Goal: Information Seeking & Learning: Learn about a topic

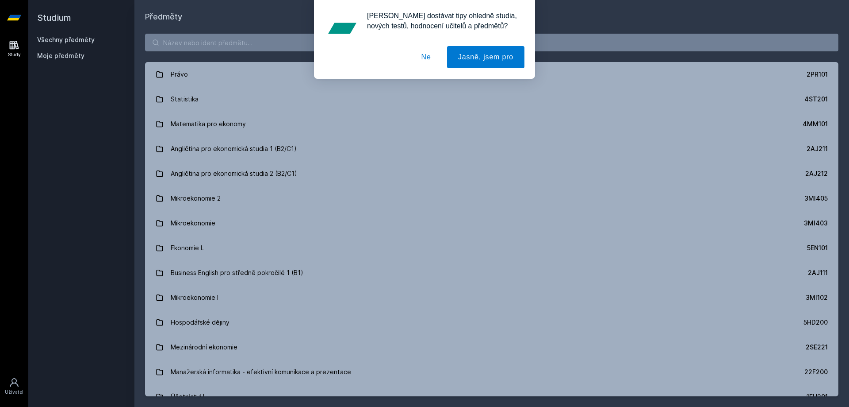
click at [171, 45] on div "[PERSON_NAME] dostávat tipy ohledně studia, nových testů, hodnocení učitelů a p…" at bounding box center [424, 39] width 849 height 79
click at [424, 59] on button "Ne" at bounding box center [427, 57] width 32 height 22
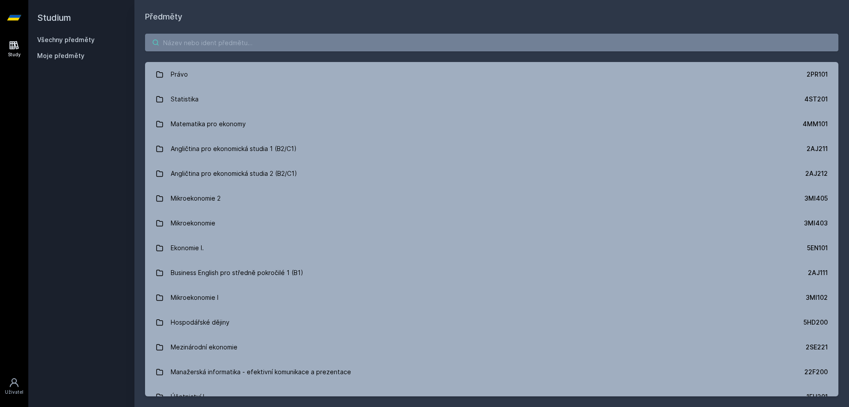
click at [346, 44] on div "[PERSON_NAME] dostávat tipy ohledně studia, nových testů, hodnocení učitelů a p…" at bounding box center [424, 39] width 849 height 79
click at [342, 43] on input "search" at bounding box center [492, 43] width 694 height 18
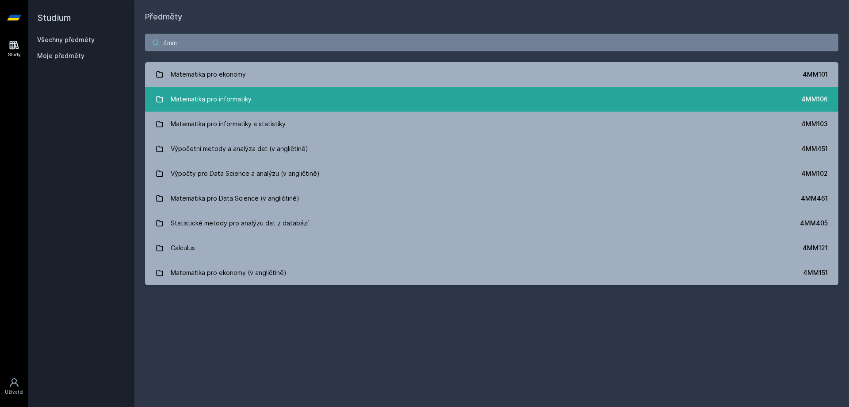
type input "4mm"
click at [197, 93] on div "Matematika pro informatiky" at bounding box center [211, 99] width 81 height 18
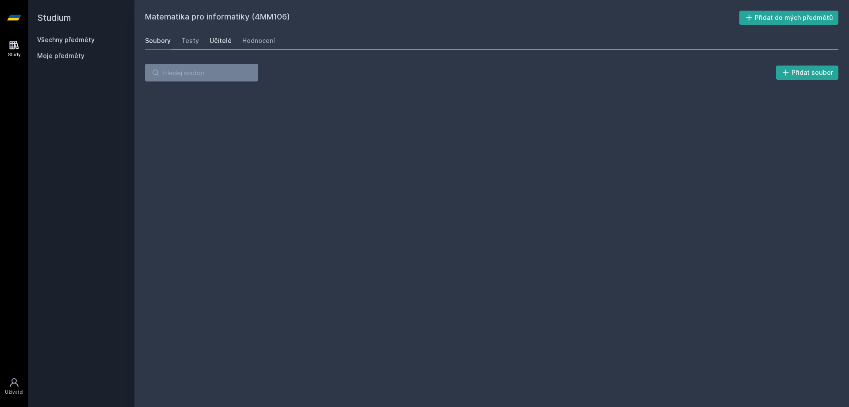
click at [220, 46] on link "Učitelé" at bounding box center [221, 41] width 22 height 18
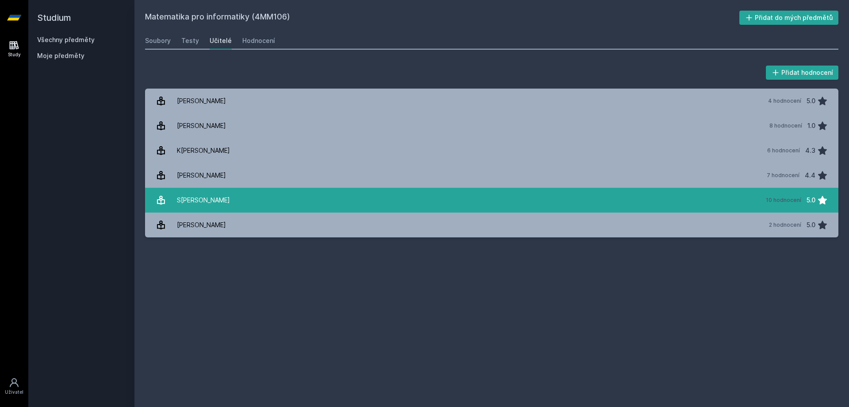
click at [206, 199] on div "S[PERSON_NAME]" at bounding box center [203, 200] width 53 height 18
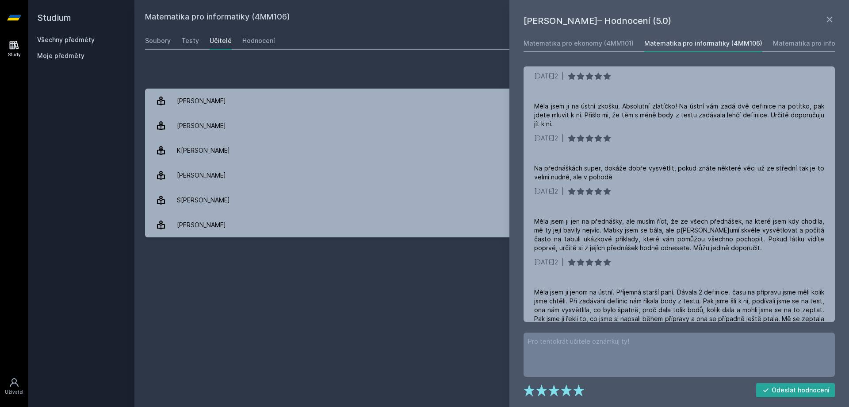
scroll to position [177, 0]
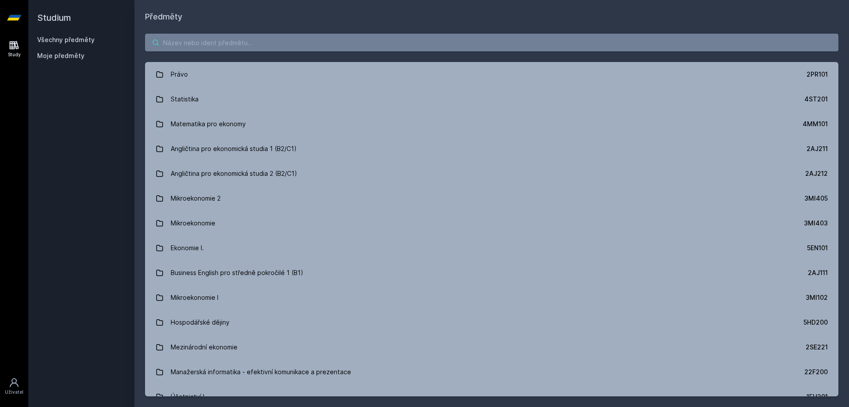
click at [200, 46] on input "search" at bounding box center [492, 43] width 694 height 18
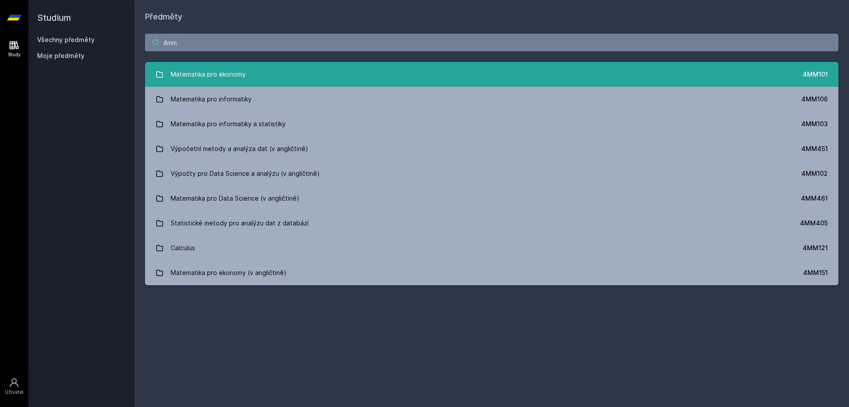
type input "4mm"
click at [202, 77] on div "Matematika pro ekonomy" at bounding box center [208, 74] width 75 height 18
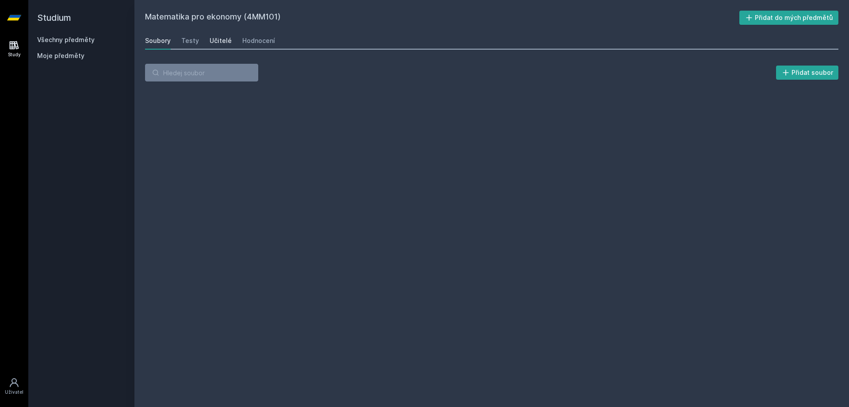
click at [215, 40] on div "Učitelé" at bounding box center [221, 40] width 22 height 9
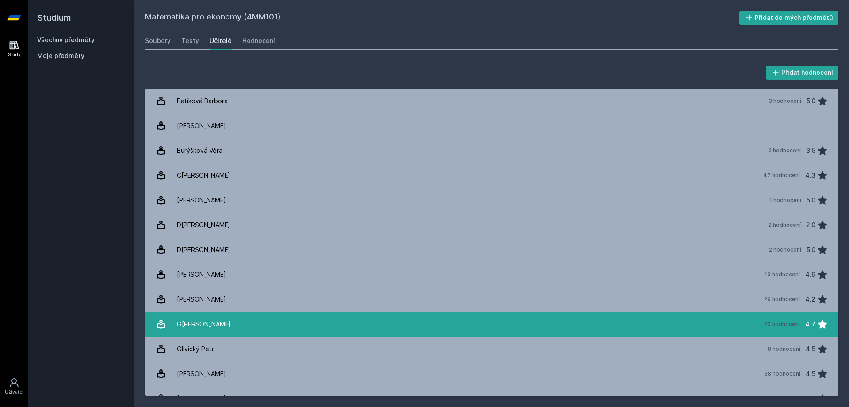
click at [195, 326] on div "G[PERSON_NAME]" at bounding box center [204, 324] width 54 height 18
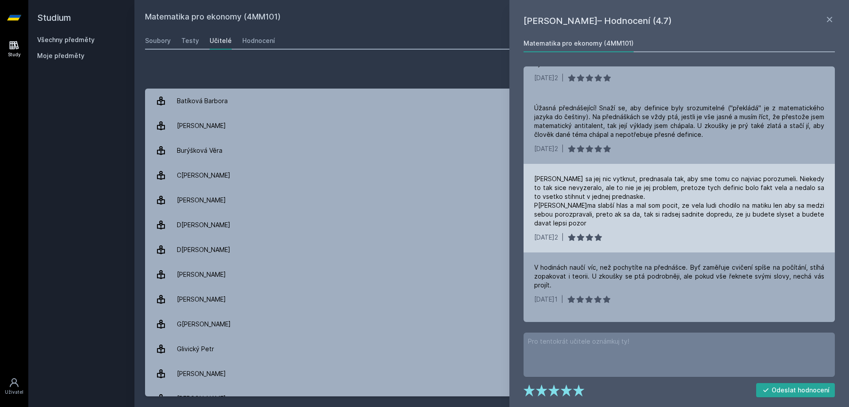
scroll to position [442, 0]
